Goal: Transaction & Acquisition: Download file/media

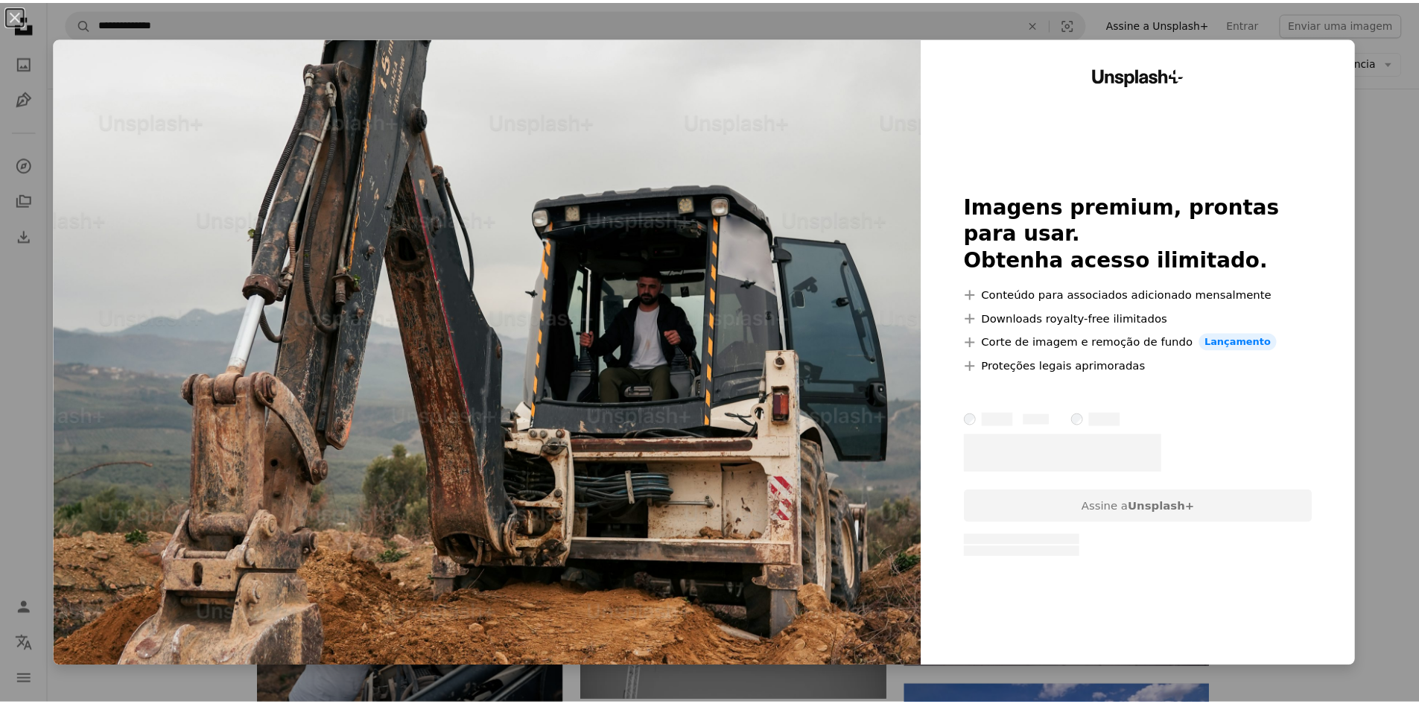
scroll to position [15282, 0]
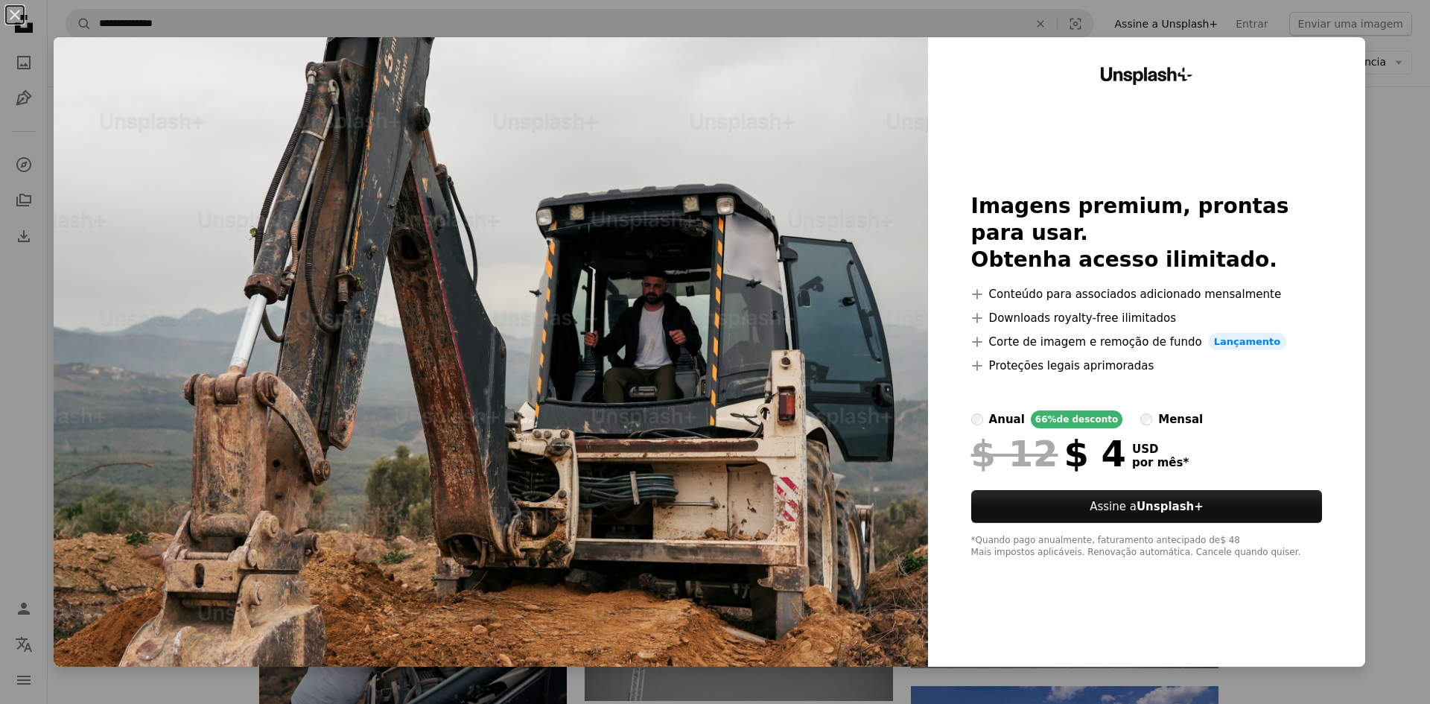
click at [1385, 206] on div "An X shape Unsplash+ Imagens premium, prontas para usar. Obtenha acesso ilimita…" at bounding box center [715, 352] width 1430 height 704
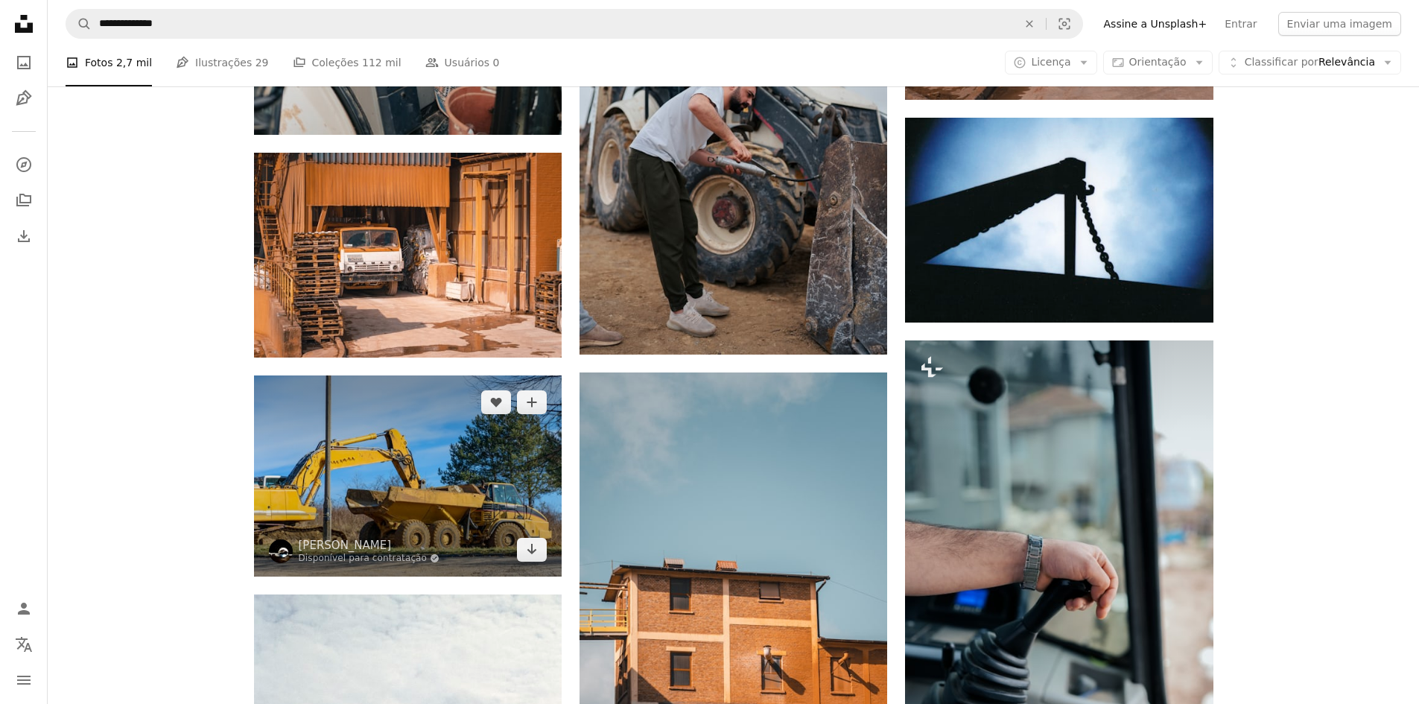
scroll to position [16697, 0]
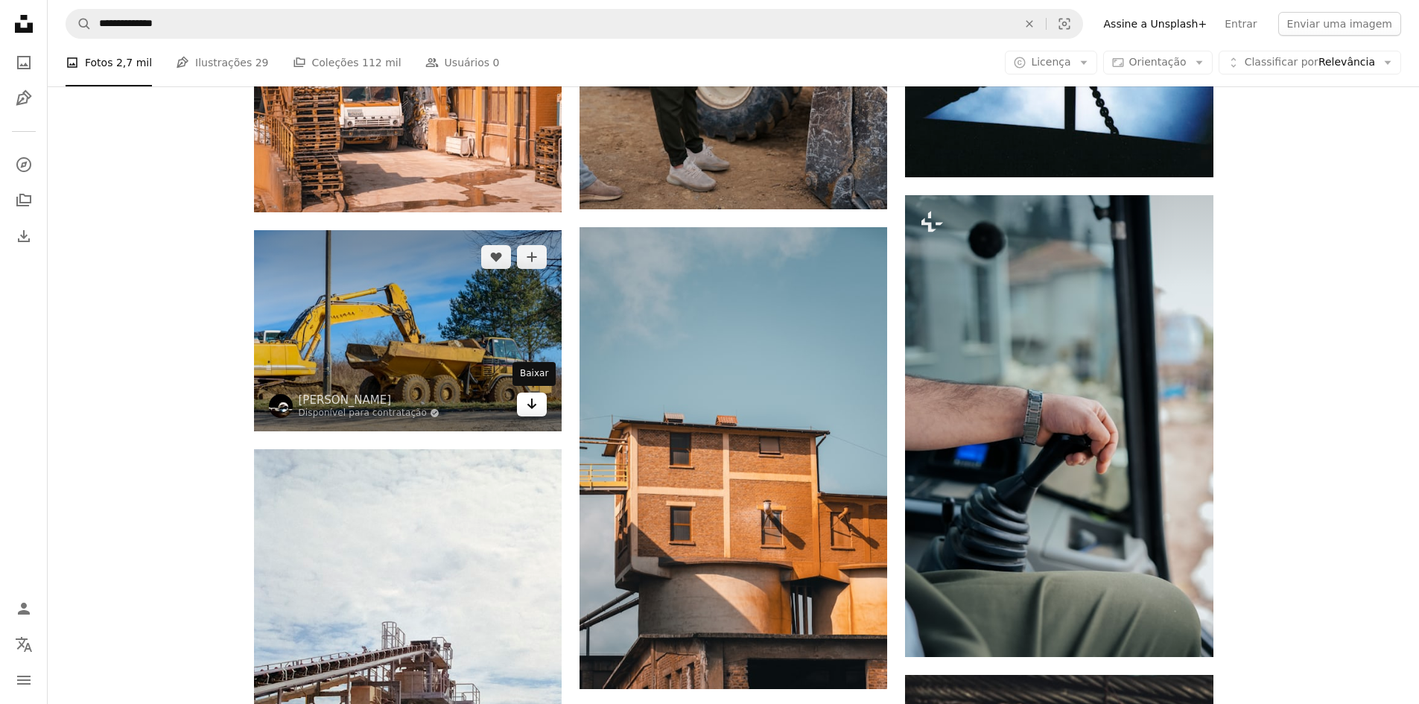
click at [530, 407] on icon "Arrow pointing down" at bounding box center [532, 404] width 12 height 18
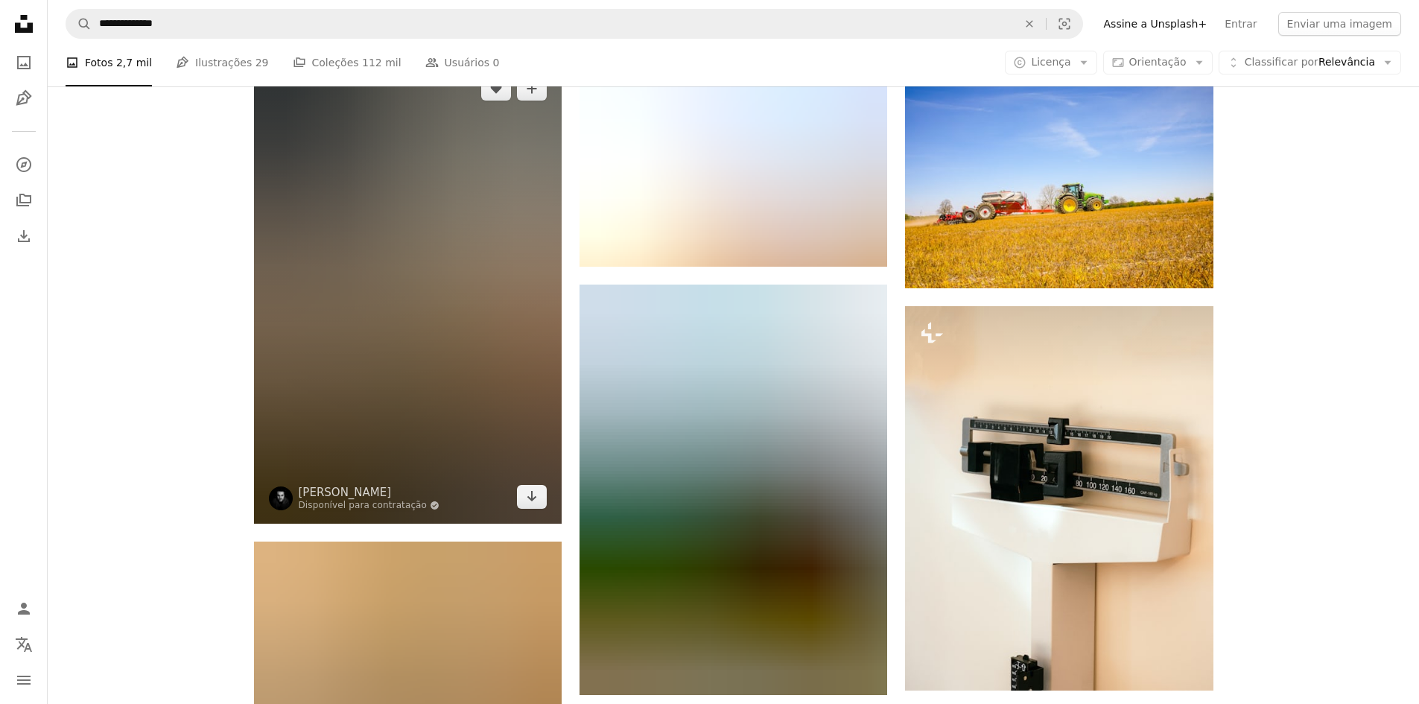
scroll to position [20198, 0]
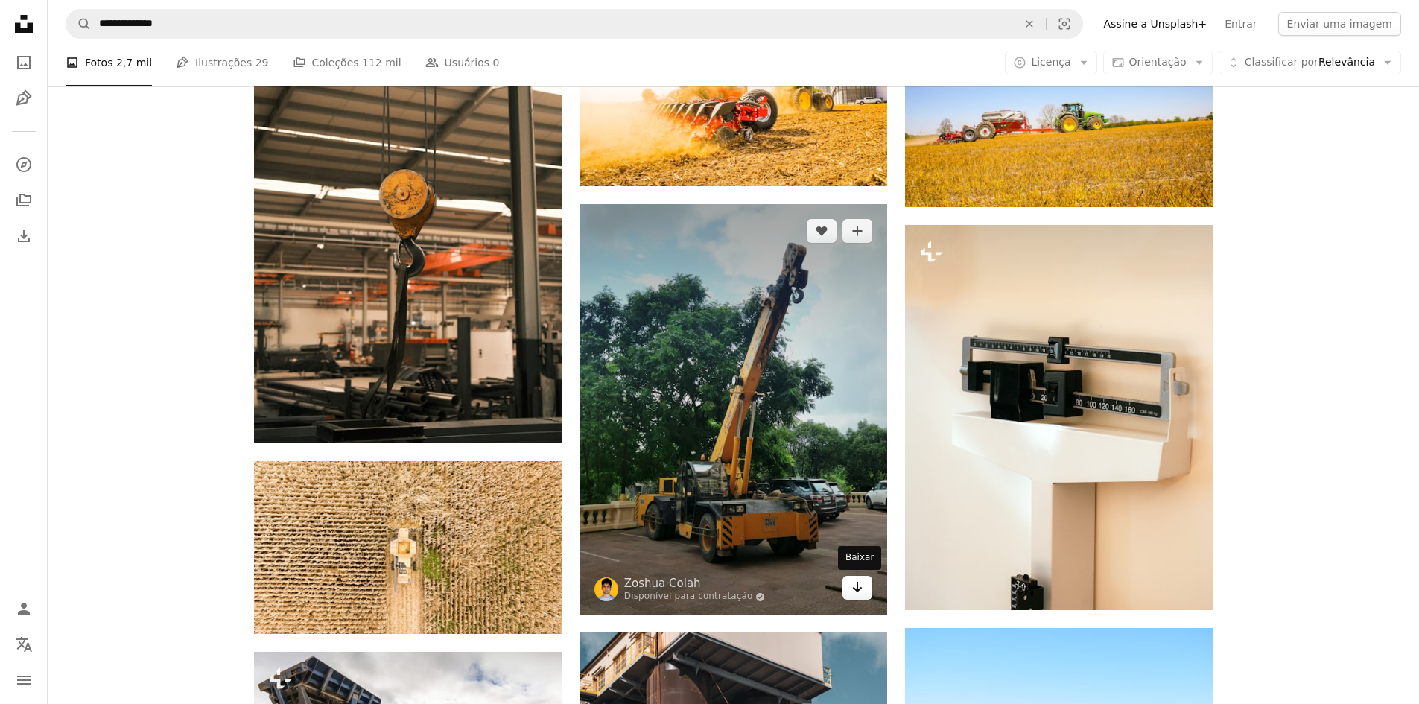
click at [855, 594] on icon "Arrow pointing down" at bounding box center [857, 587] width 12 height 18
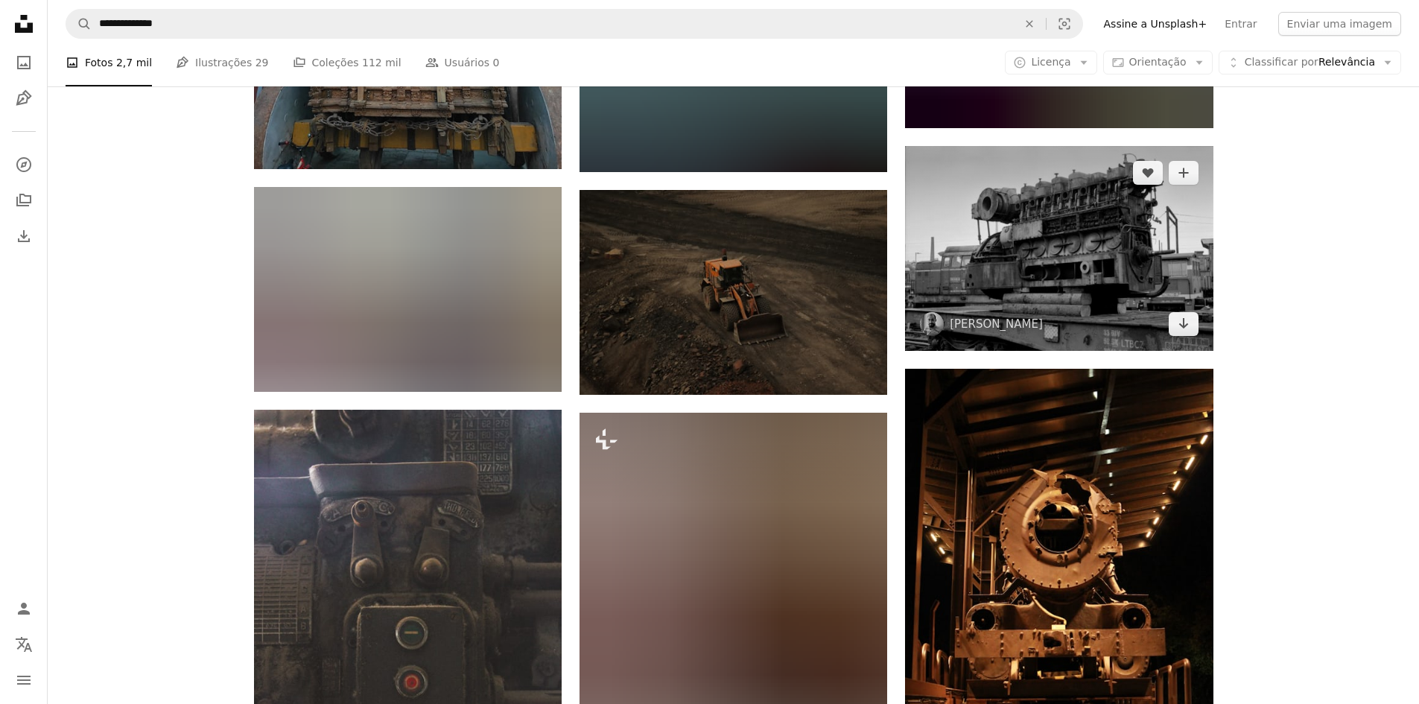
scroll to position [35839, 0]
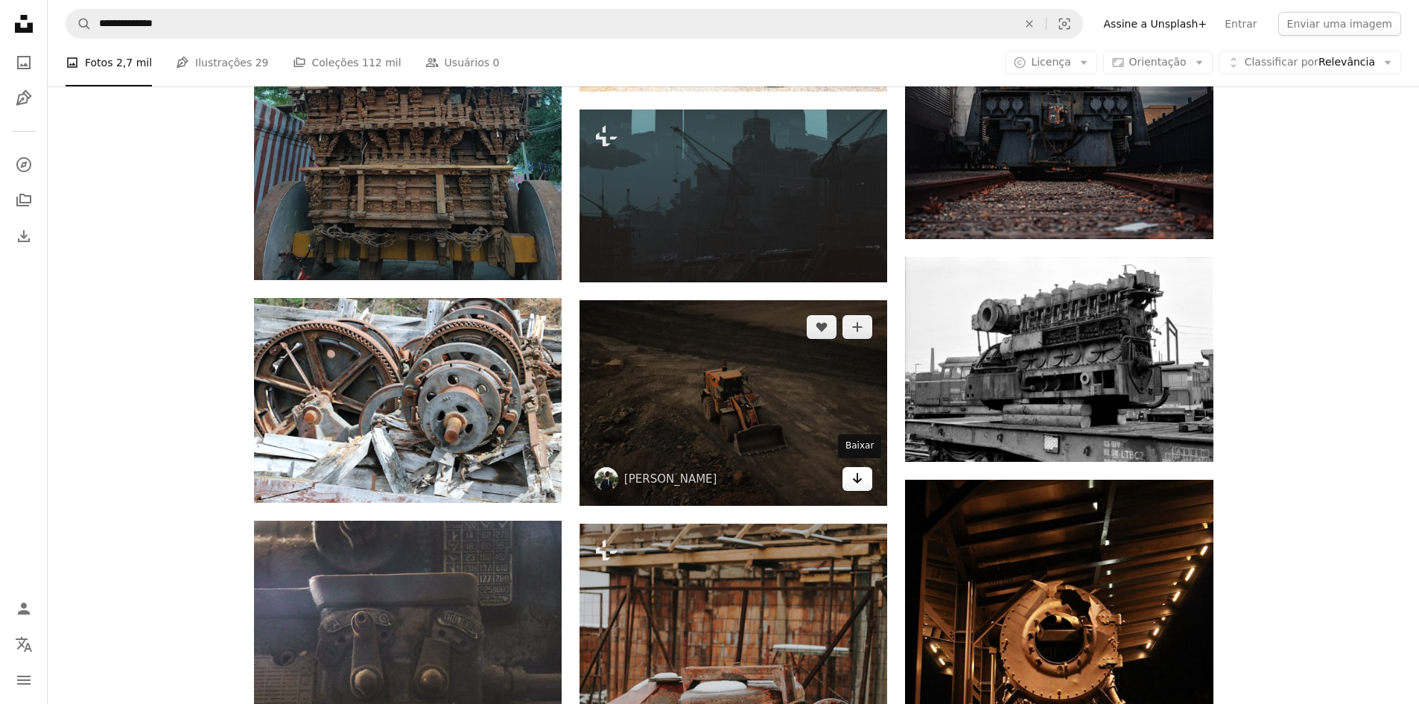
click at [853, 469] on icon "Arrow pointing down" at bounding box center [857, 478] width 12 height 18
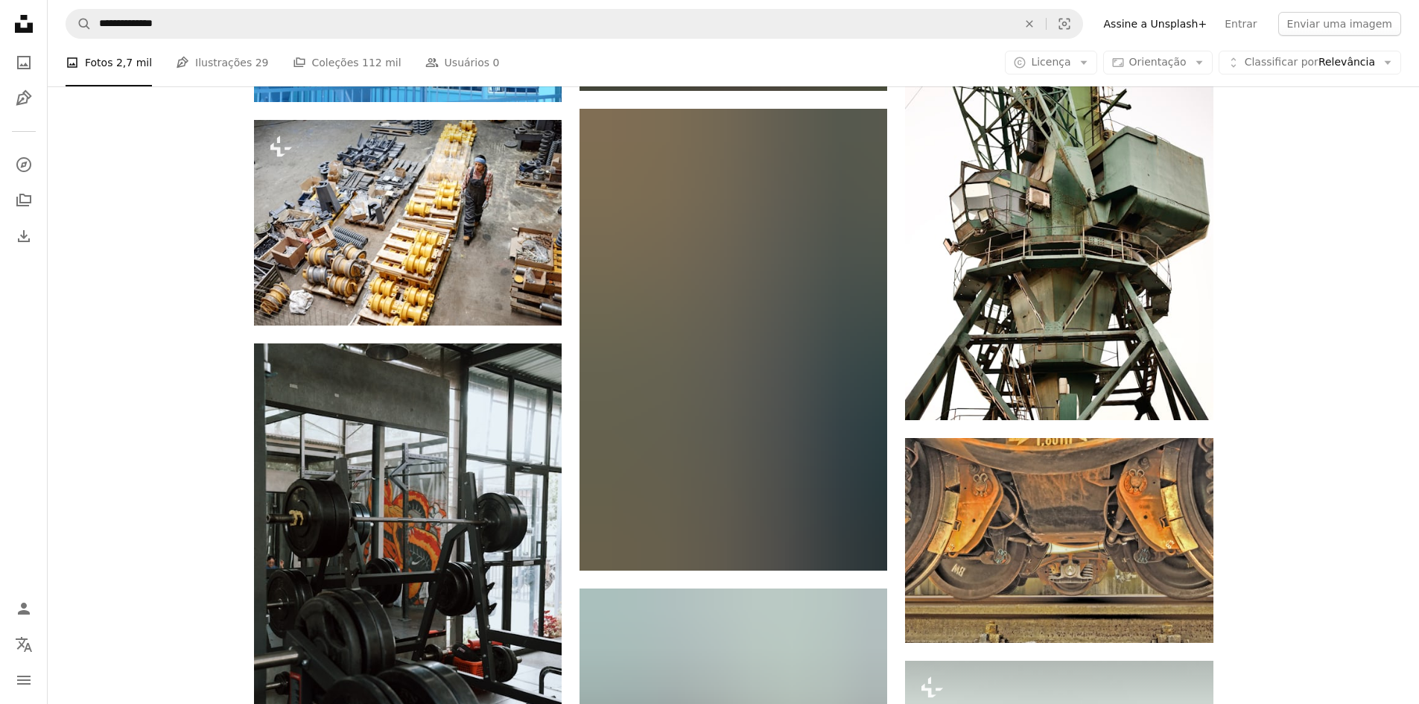
scroll to position [39116, 0]
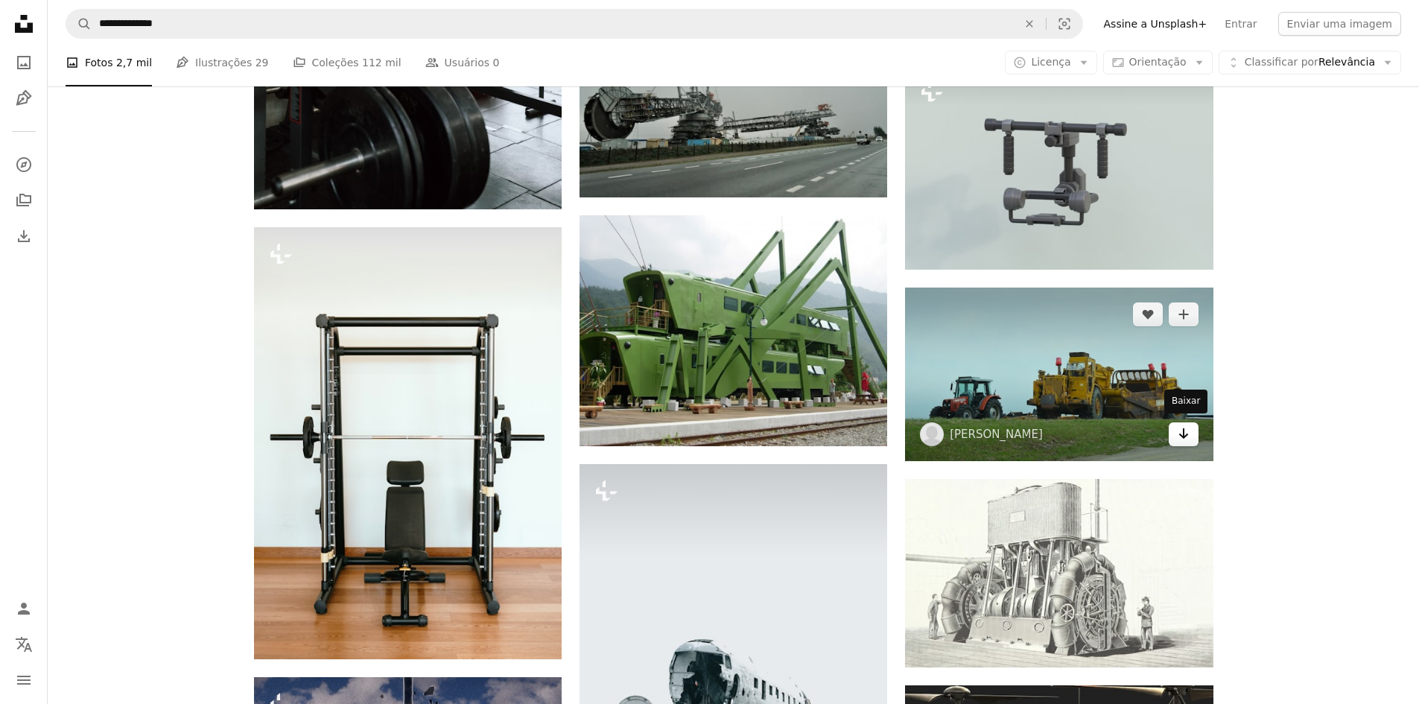
click at [1179, 437] on icon "Arrow pointing down" at bounding box center [1184, 434] width 12 height 18
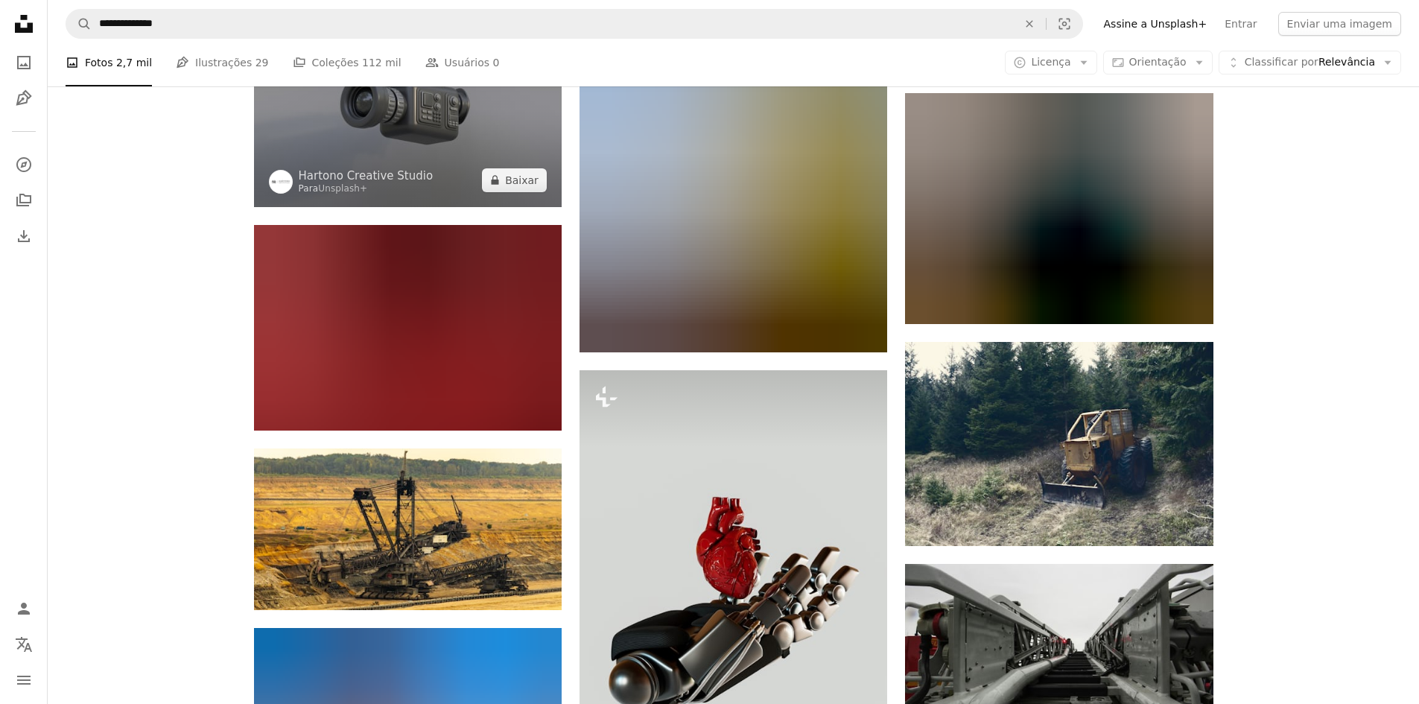
scroll to position [51852, 0]
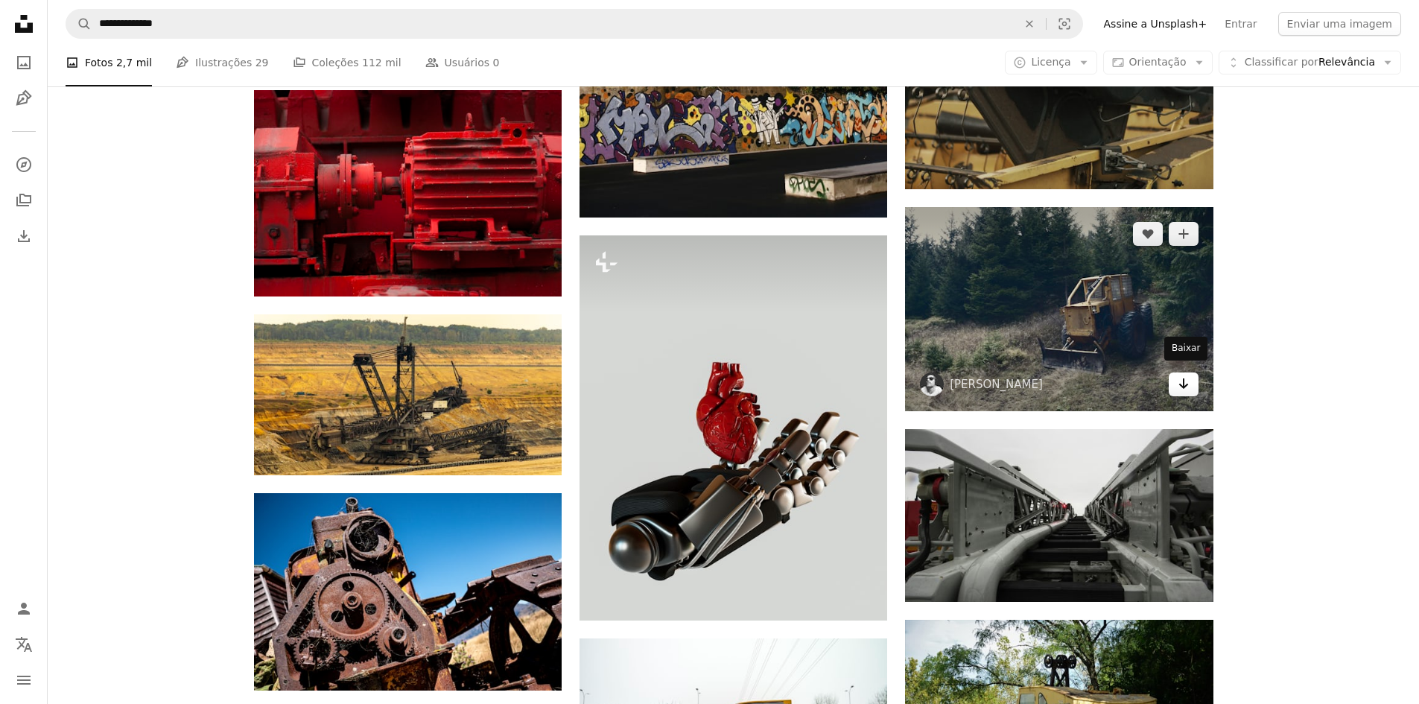
click at [1179, 381] on icon "Arrow pointing down" at bounding box center [1184, 384] width 12 height 18
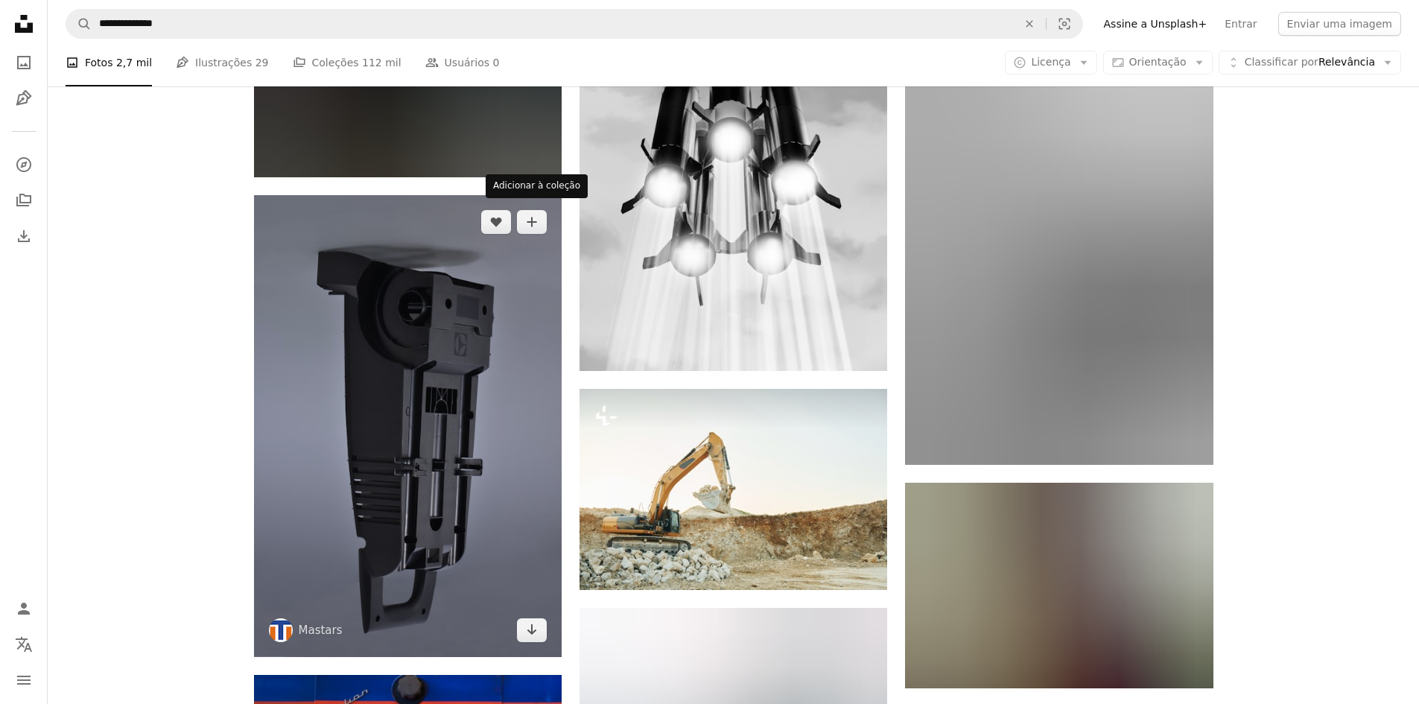
scroll to position [59821, 0]
